Goal: Task Accomplishment & Management: Use online tool/utility

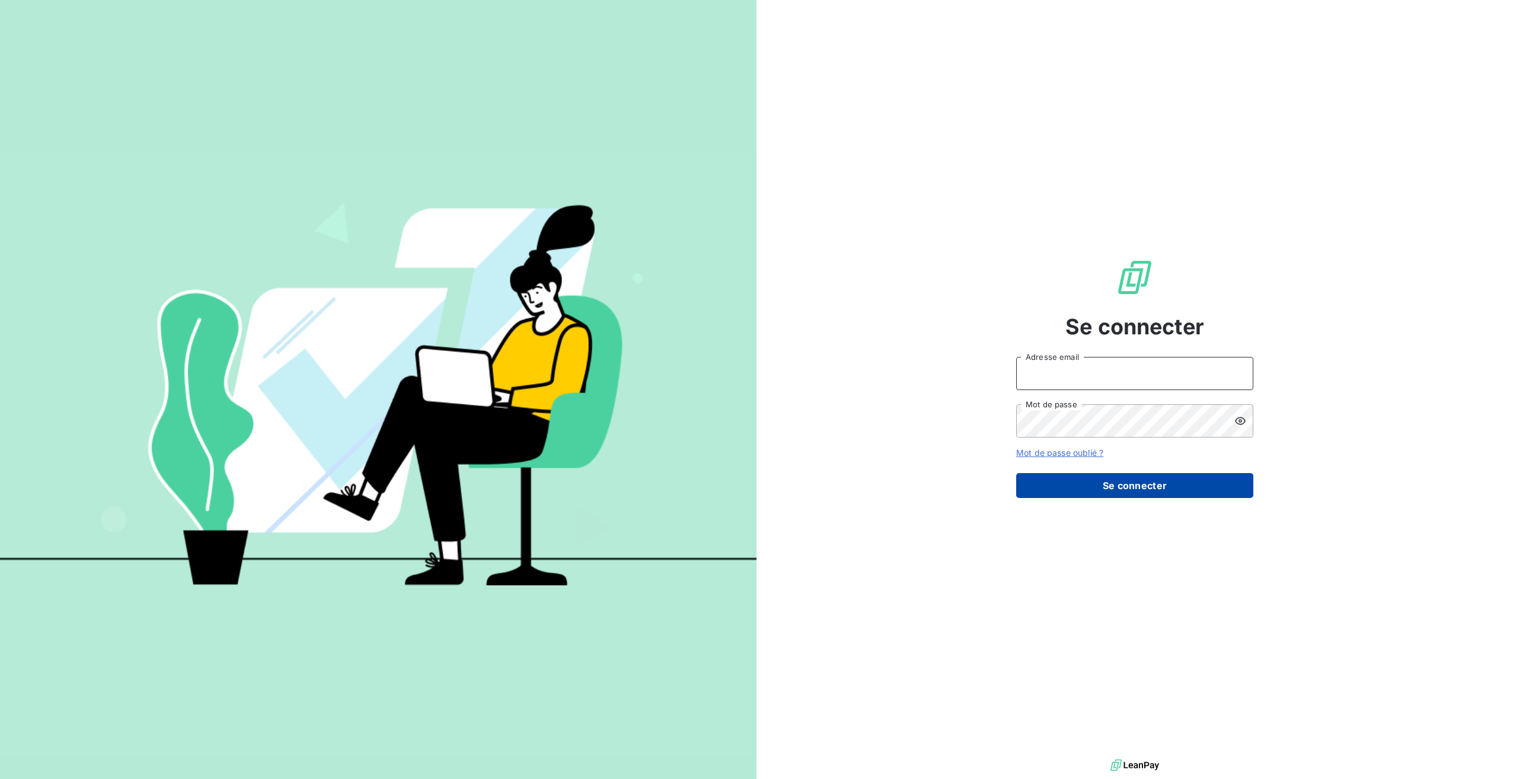
type input "[EMAIL_ADDRESS][DOMAIN_NAME]"
click at [1127, 484] on button "Se connecter" at bounding box center [1134, 485] width 237 height 25
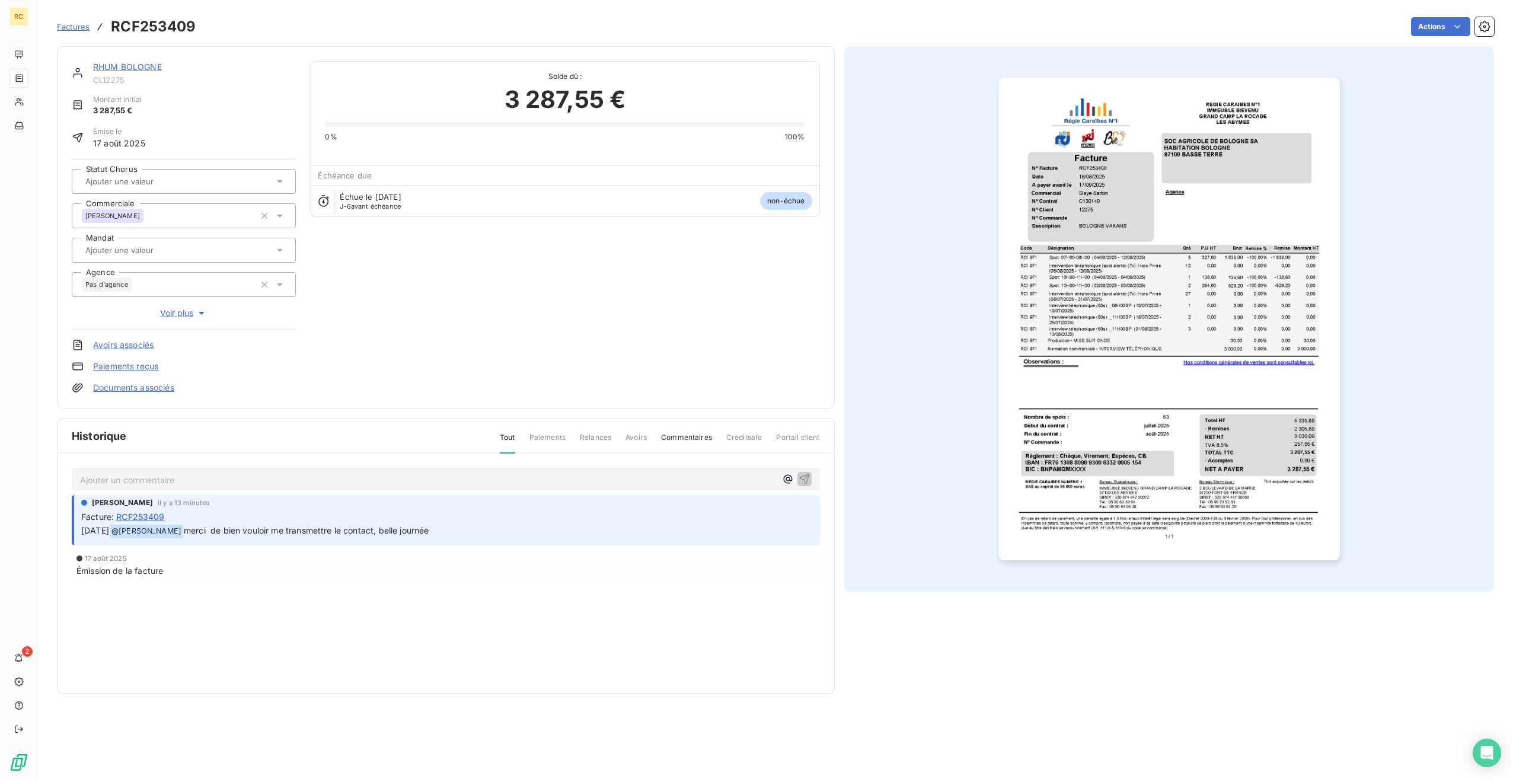
click at [259, 515] on div "Facture : RCF253409" at bounding box center [446, 516] width 731 height 12
click at [201, 481] on p "Ajouter un commentaire ﻿" at bounding box center [428, 479] width 696 height 15
click at [107, 476] on p "Ajouter un commentaire ﻿" at bounding box center [428, 479] width 696 height 15
drag, startPoint x: 109, startPoint y: 635, endPoint x: 78, endPoint y: 603, distance: 44.4
click at [109, 635] on div "Historique Tout Paiements Relances Avoirs Commentaires Creditsafe Portail clien…" at bounding box center [445, 555] width 776 height 274
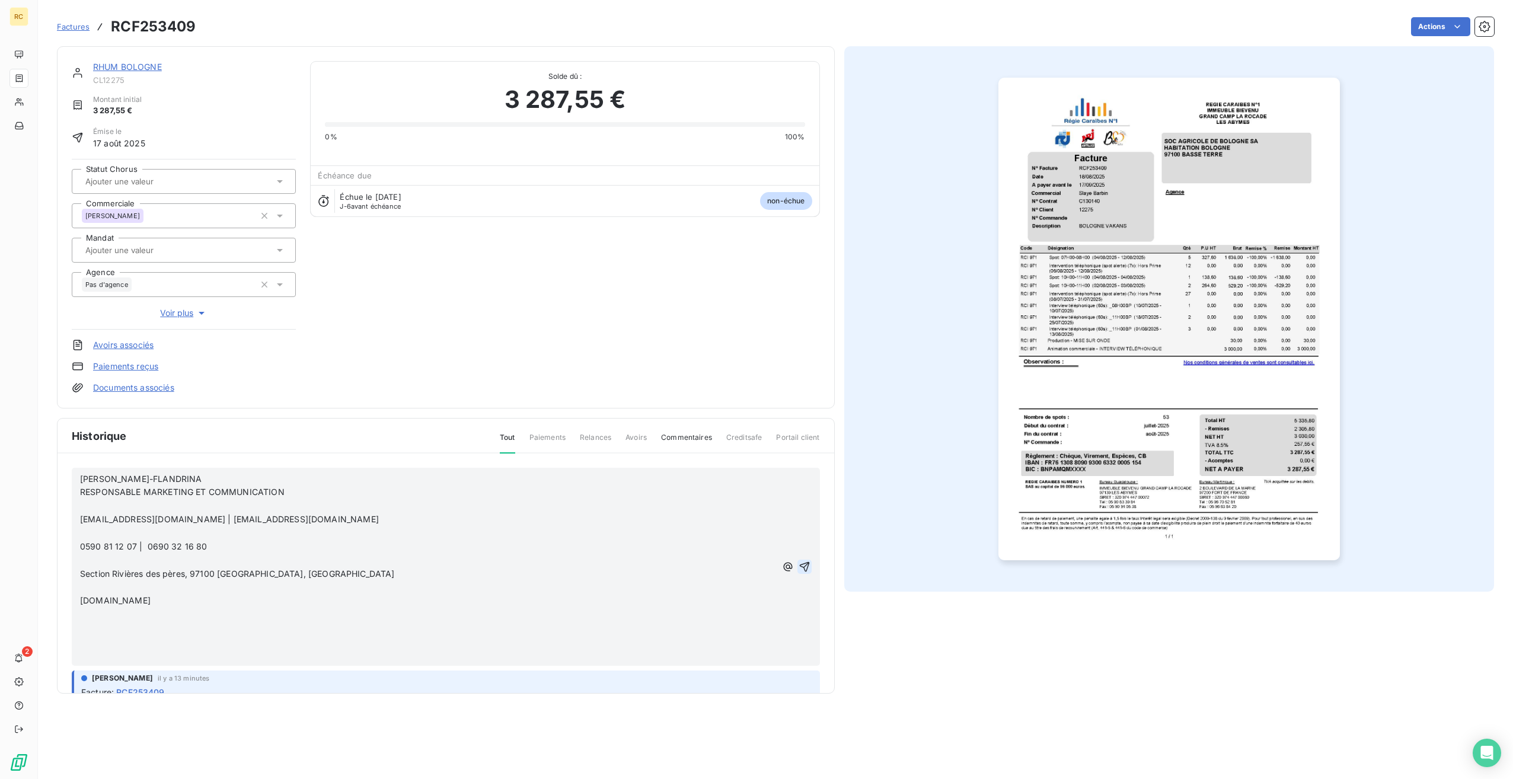
click at [798, 564] on icon "button" at bounding box center [804, 567] width 12 height 12
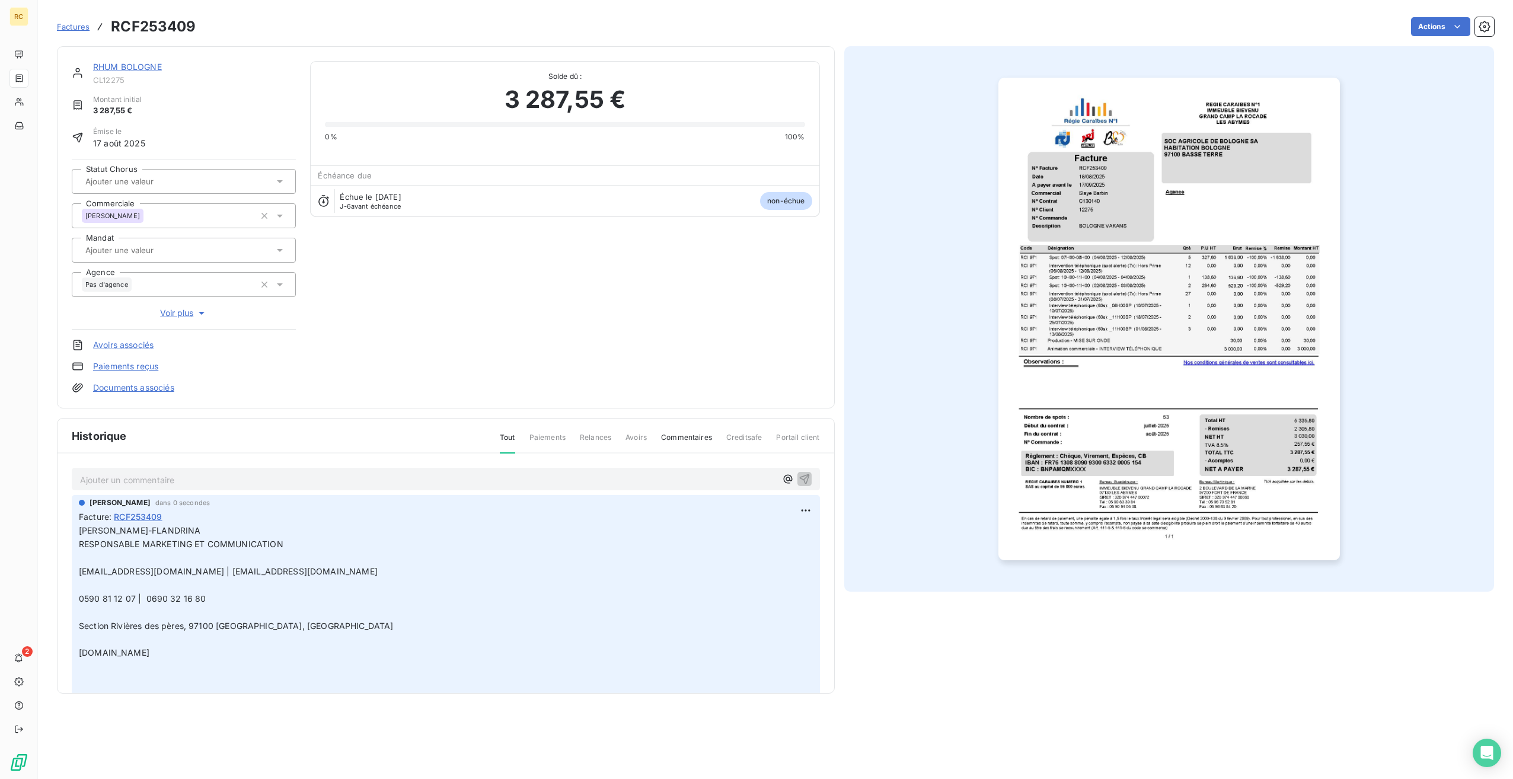
click at [151, 478] on p "Ajouter un commentaire ﻿" at bounding box center [428, 479] width 696 height 15
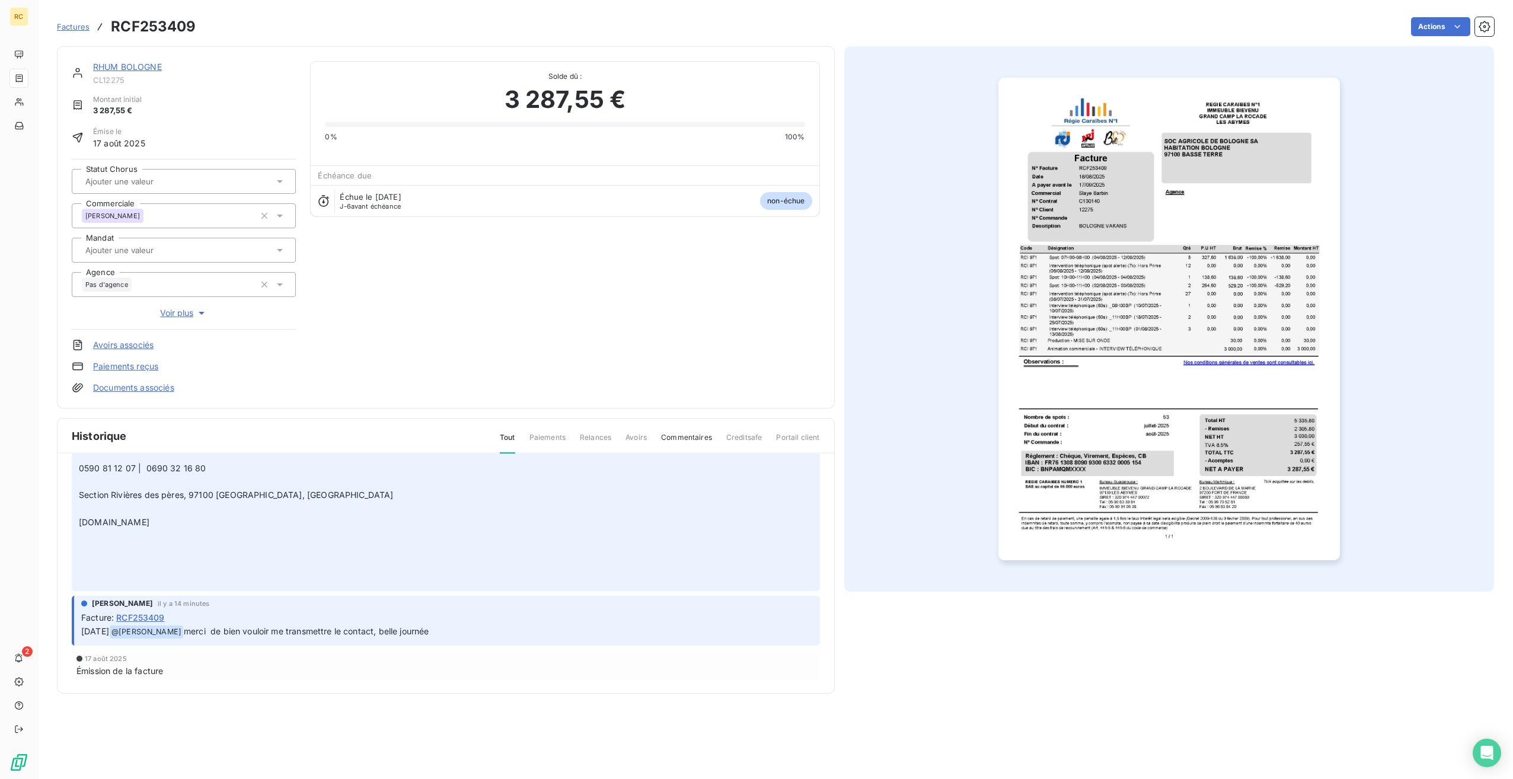
scroll to position [186, 0]
